Goal: Task Accomplishment & Management: Use online tool/utility

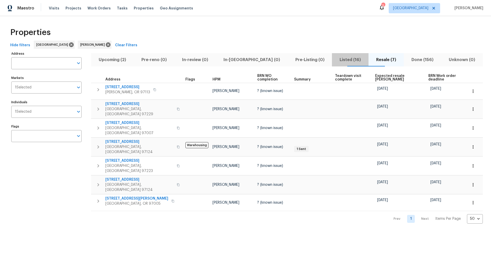
click at [337, 59] on span "Listed (16)" at bounding box center [350, 59] width 30 height 7
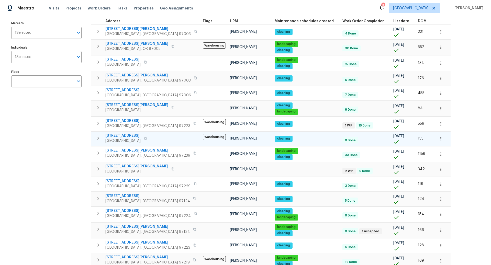
scroll to position [76, 0]
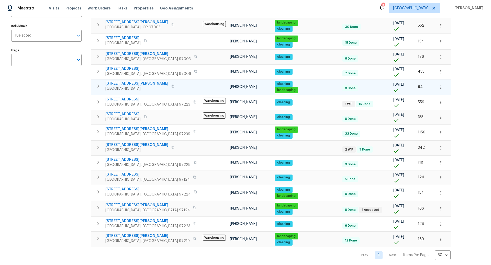
click at [99, 84] on icon "button" at bounding box center [98, 86] width 6 height 6
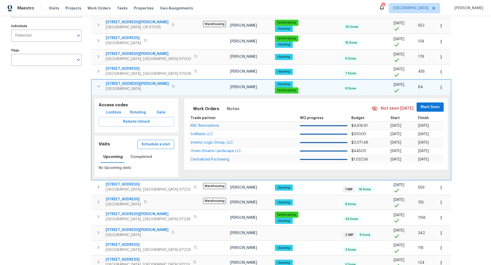
click at [147, 143] on span "Schedule a visit" at bounding box center [155, 144] width 29 height 6
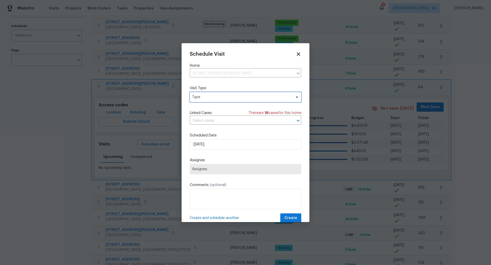
click at [208, 98] on span "Type" at bounding box center [241, 97] width 99 height 5
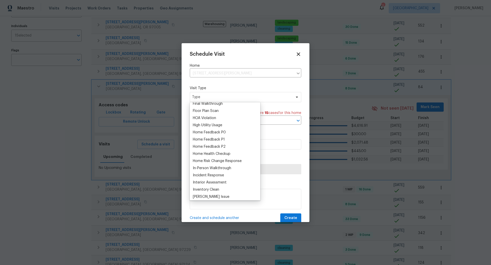
scroll to position [132, 0]
click at [212, 155] on div "Home Health Checkup" at bounding box center [212, 153] width 38 height 5
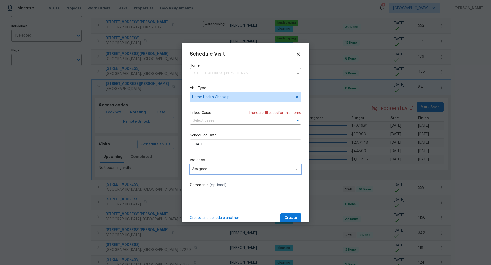
click at [214, 168] on span "Assignee" at bounding box center [242, 169] width 100 height 4
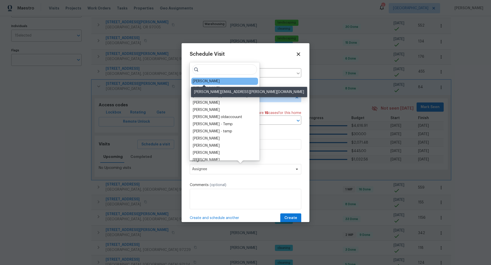
click at [205, 80] on div "[PERSON_NAME]" at bounding box center [206, 81] width 27 height 5
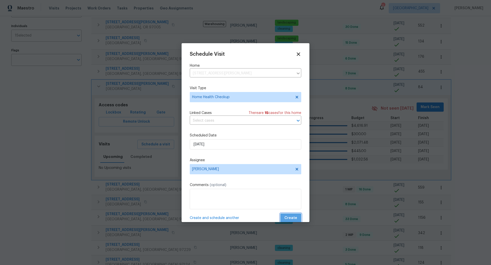
click at [292, 217] on span "Create" at bounding box center [290, 218] width 13 height 6
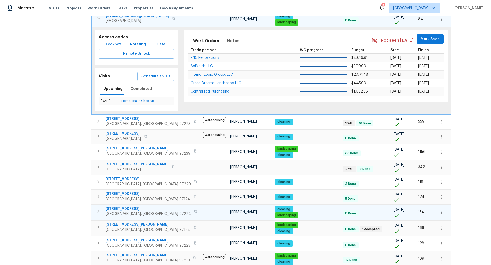
scroll to position [163, 0]
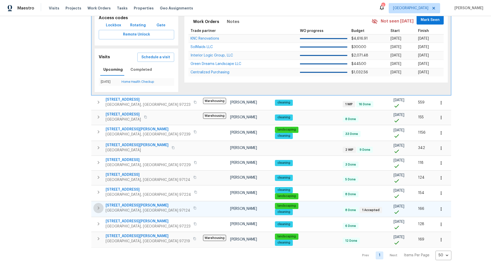
click at [99, 205] on icon "button" at bounding box center [98, 208] width 6 height 6
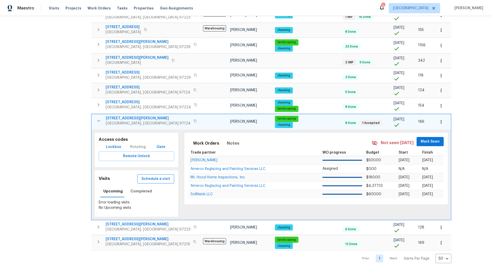
click at [149, 176] on span "Schedule a visit" at bounding box center [155, 179] width 29 height 6
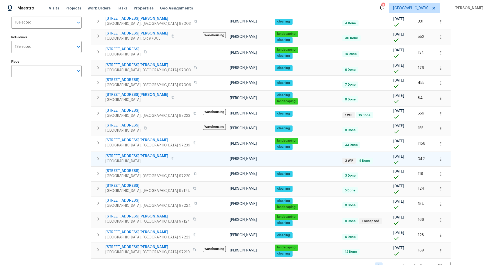
scroll to position [76, 0]
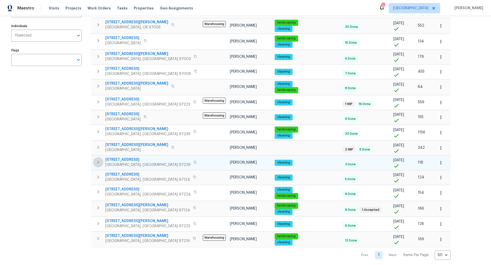
click at [99, 159] on icon "button" at bounding box center [98, 162] width 6 height 6
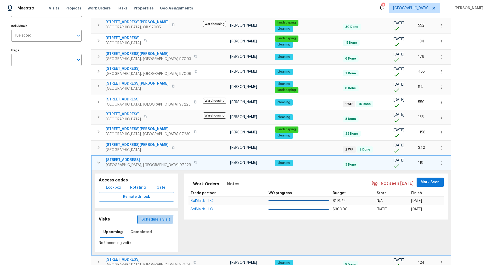
click at [144, 216] on span "Schedule a visit" at bounding box center [155, 219] width 29 height 6
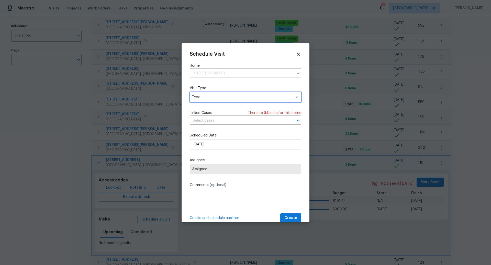
click at [212, 96] on span "Type" at bounding box center [241, 97] width 99 height 5
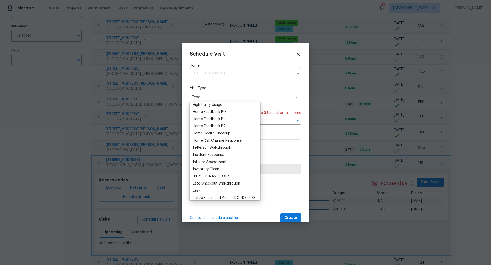
scroll to position [156, 0]
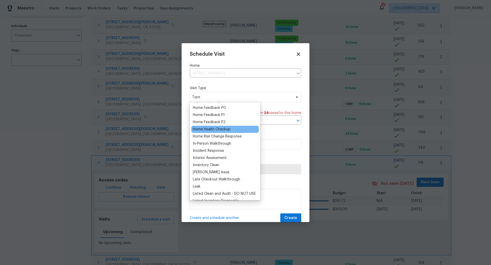
click at [213, 130] on div "Home Health Checkup" at bounding box center [212, 129] width 38 height 5
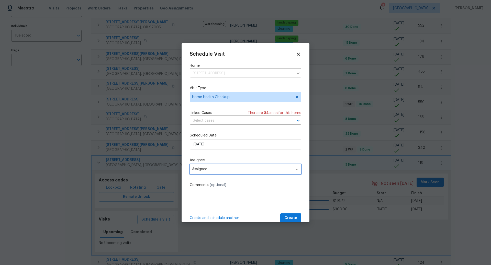
click at [216, 170] on span "Assignee" at bounding box center [242, 169] width 100 height 4
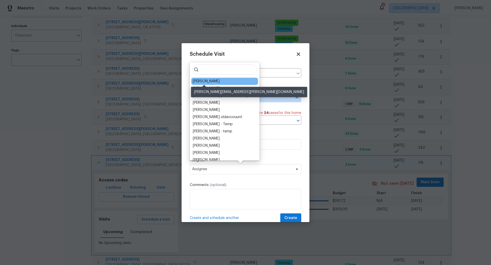
click at [213, 82] on div "[PERSON_NAME]" at bounding box center [206, 81] width 27 height 5
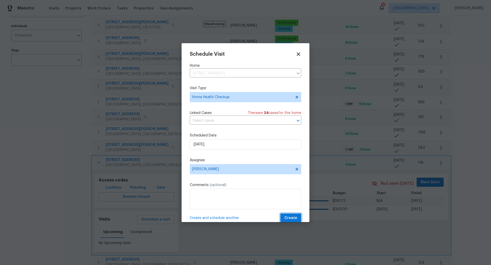
click at [286, 217] on span "Create" at bounding box center [290, 218] width 13 height 6
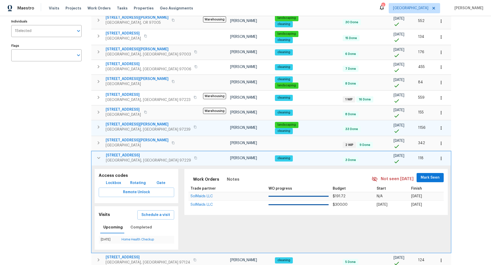
scroll to position [163, 0]
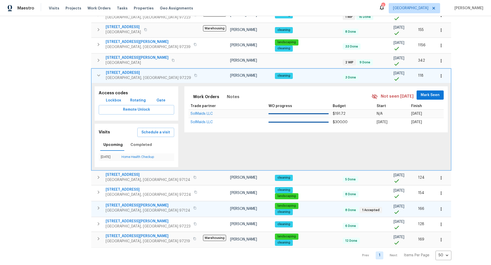
click at [99, 205] on icon "button" at bounding box center [98, 208] width 6 height 6
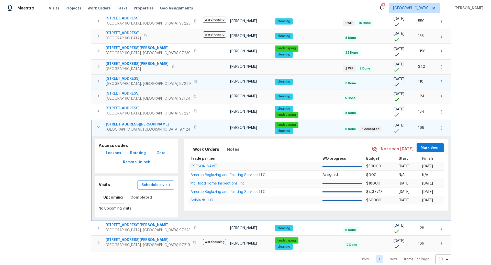
scroll to position [161, 0]
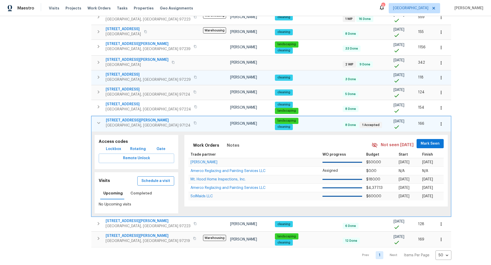
click at [155, 179] on span "Schedule a visit" at bounding box center [155, 181] width 29 height 6
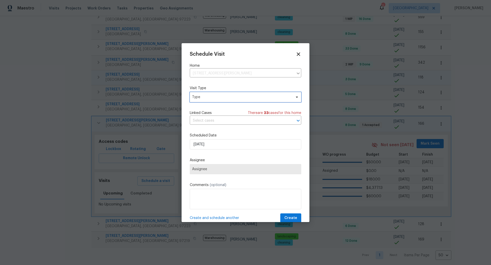
click at [223, 97] on span "Type" at bounding box center [241, 97] width 99 height 5
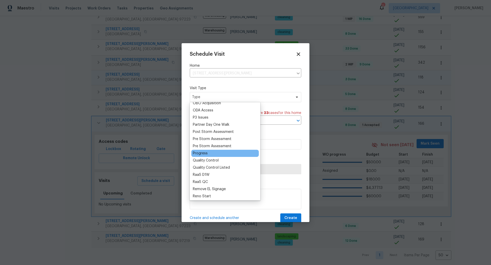
scroll to position [300, 0]
click at [201, 149] on div "Progress" at bounding box center [200, 150] width 15 height 5
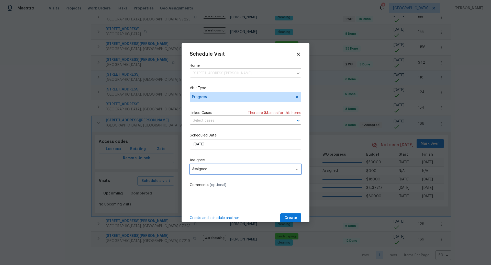
click at [218, 169] on span "Assignee" at bounding box center [242, 169] width 100 height 4
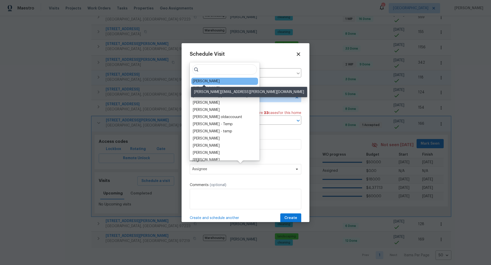
click at [210, 80] on div "[PERSON_NAME]" at bounding box center [206, 81] width 27 height 5
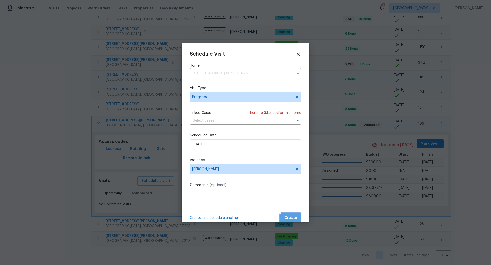
click at [292, 217] on span "Create" at bounding box center [290, 218] width 13 height 6
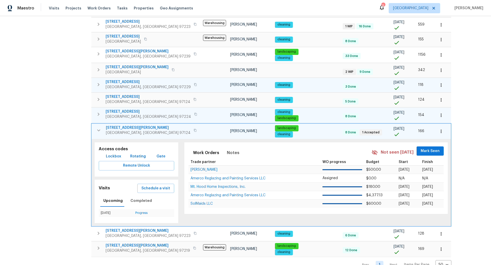
scroll to position [163, 0]
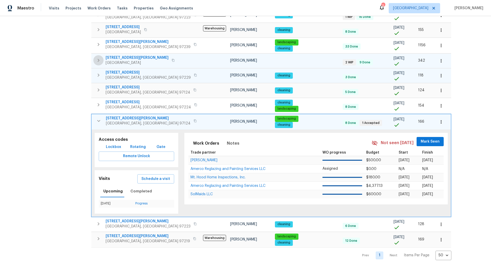
click at [99, 59] on icon "button" at bounding box center [98, 60] width 6 height 6
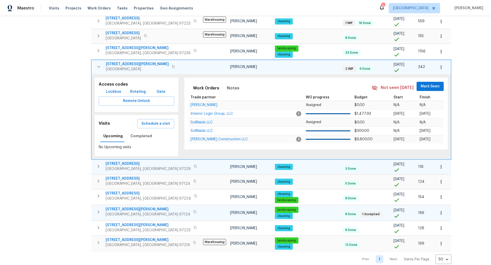
scroll to position [161, 0]
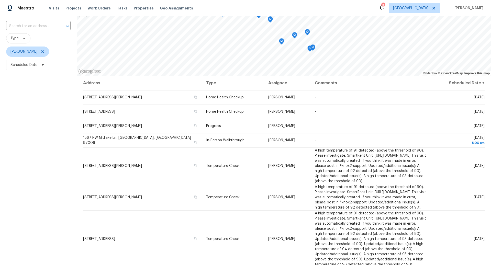
scroll to position [55, 0]
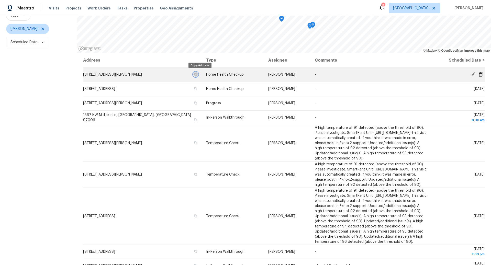
click at [197, 75] on icon "button" at bounding box center [195, 74] width 3 height 3
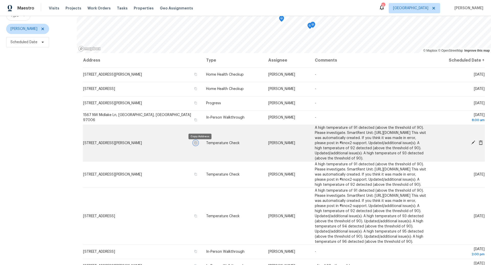
click at [197, 144] on icon "button" at bounding box center [195, 142] width 3 height 3
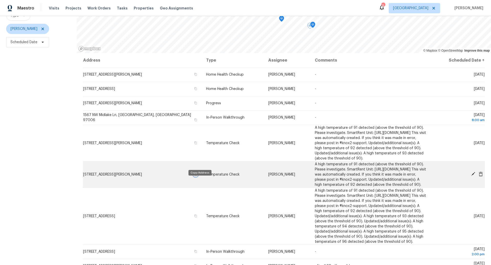
click at [197, 176] on icon "button" at bounding box center [196, 174] width 3 height 3
